Goal: Information Seeking & Learning: Learn about a topic

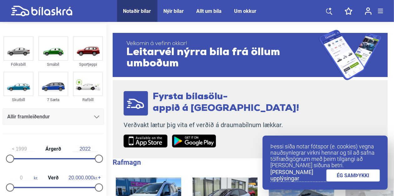
click at [95, 117] on icon at bounding box center [96, 117] width 5 height 3
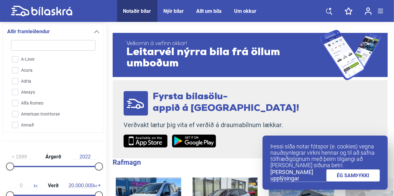
type input "t"
checkbox input "false"
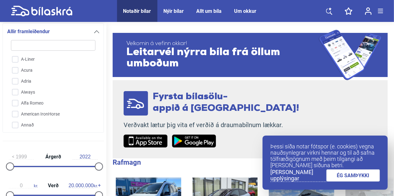
checkbox input "false"
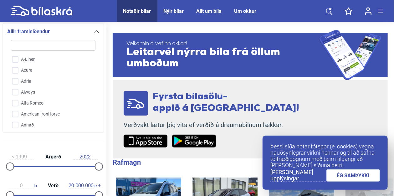
checkbox input "false"
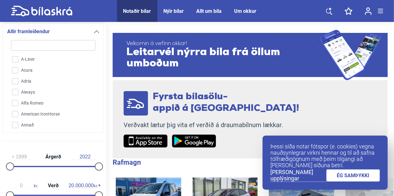
checkbox input "false"
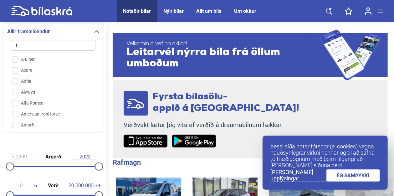
checkbox input "false"
type input "to"
checkbox input "false"
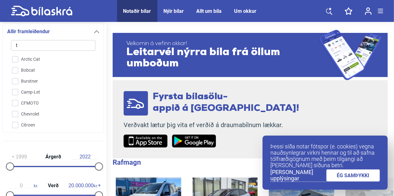
checkbox input "false"
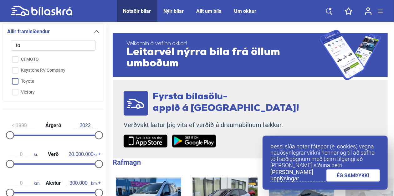
type input "to"
click at [16, 82] on input "Toyota" at bounding box center [49, 81] width 85 height 11
checkbox input "true"
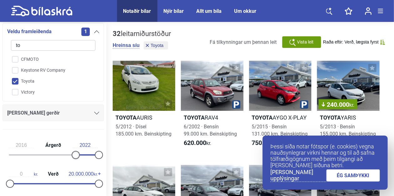
type input "2017"
drag, startPoint x: 12, startPoint y: 154, endPoint x: 81, endPoint y: 156, distance: 69.0
click at [81, 156] on div at bounding box center [80, 155] width 8 height 8
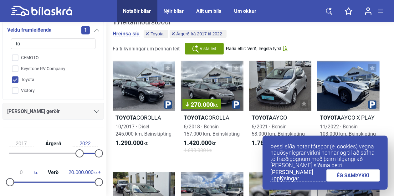
scroll to position [13, 0]
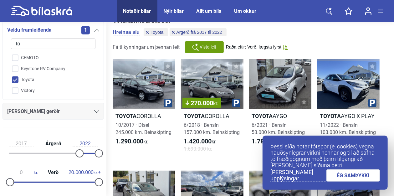
click at [95, 111] on icon at bounding box center [96, 111] width 5 height 3
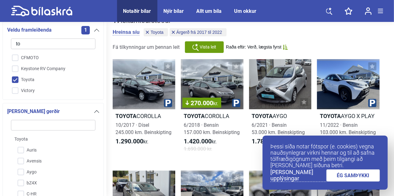
scroll to position [165, 0]
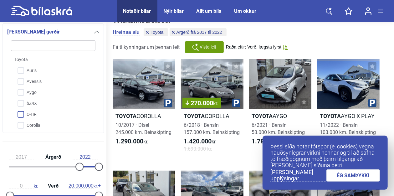
type input "l"
checkbox input "false"
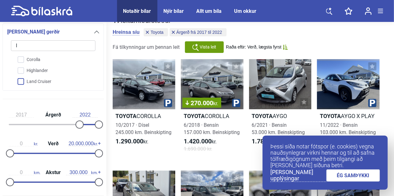
type input "l"
click at [21, 81] on input "Land Cruiser" at bounding box center [49, 81] width 85 height 11
checkbox input "true"
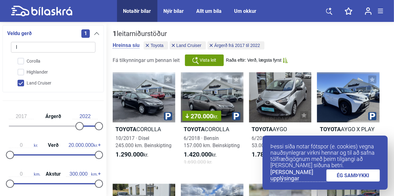
click at [354, 178] on link "ÉG SAMÞYKKI" at bounding box center [354, 176] width 54 height 12
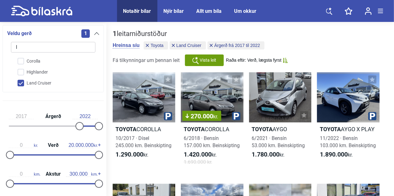
drag, startPoint x: 394, startPoint y: 44, endPoint x: 395, endPoint y: 49, distance: 4.5
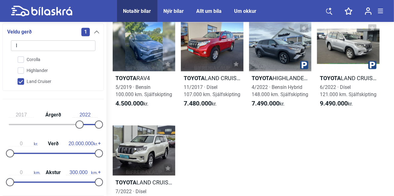
scroll to position [369, 0]
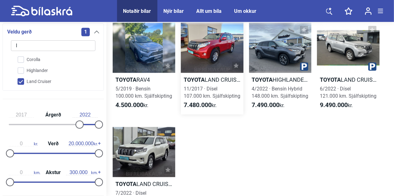
click at [202, 80] on b "Toyota" at bounding box center [194, 79] width 21 height 7
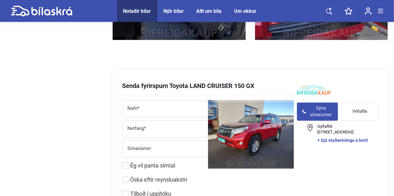
scroll to position [2894, 0]
